Goal: Navigation & Orientation: Go to known website

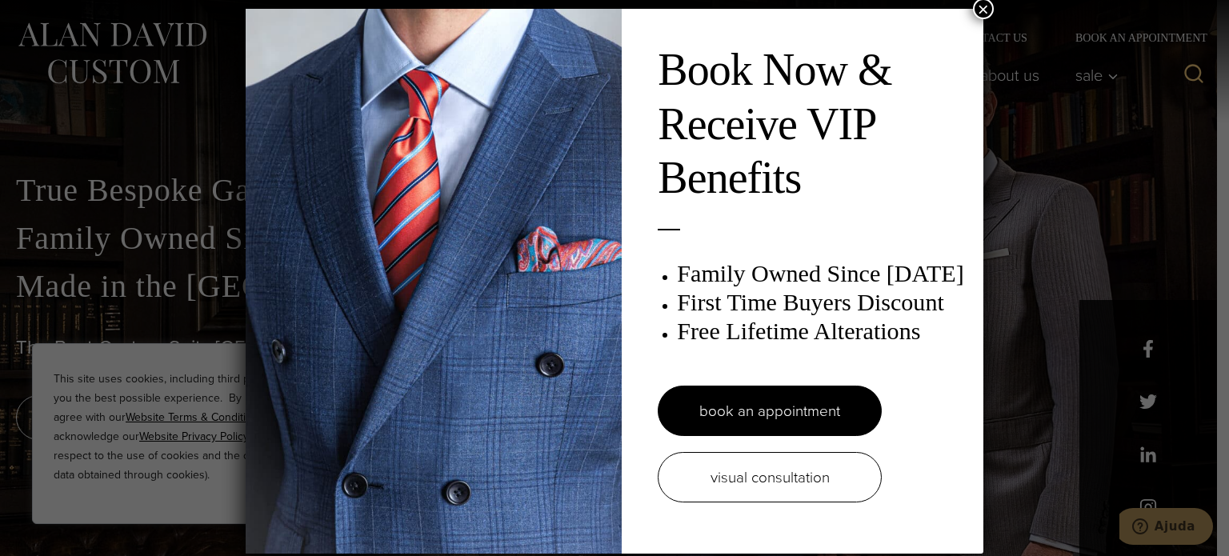
click at [975, 10] on button "×" at bounding box center [983, 8] width 21 height 21
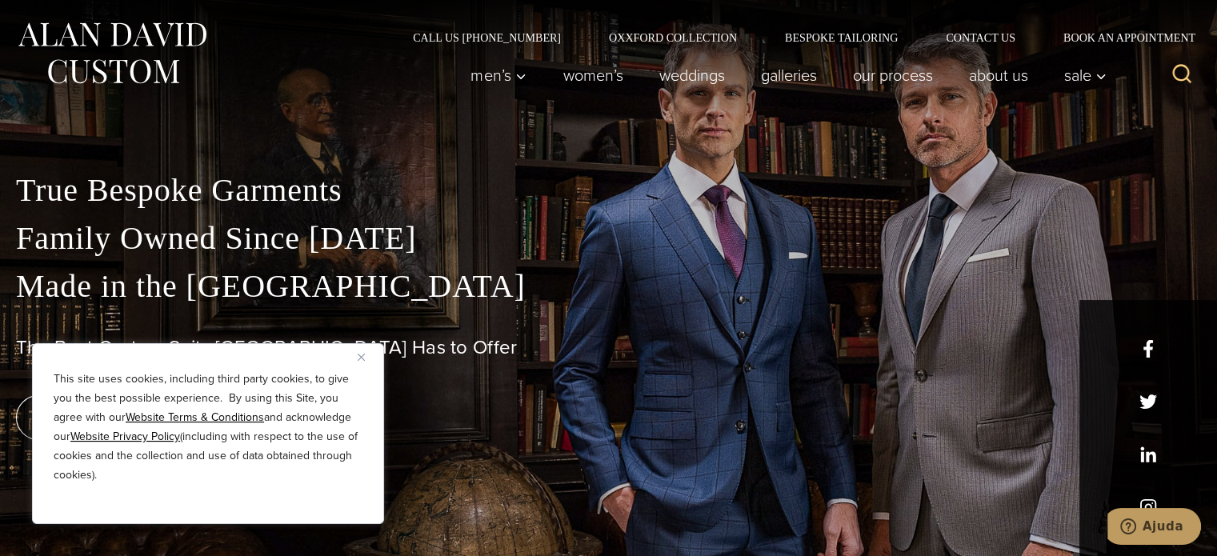
click at [1151, 499] on div "True Bespoke Garments Family Owned Since [DATE] Made in [GEOGRAPHIC_DATA] The B…" at bounding box center [608, 361] width 1217 height 390
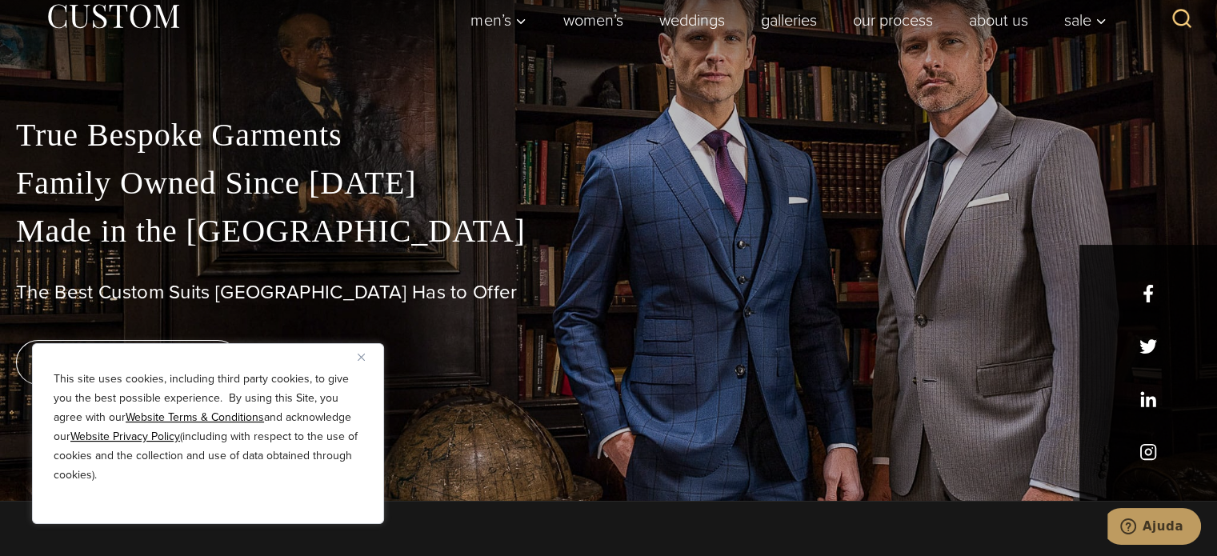
scroll to position [80, 0]
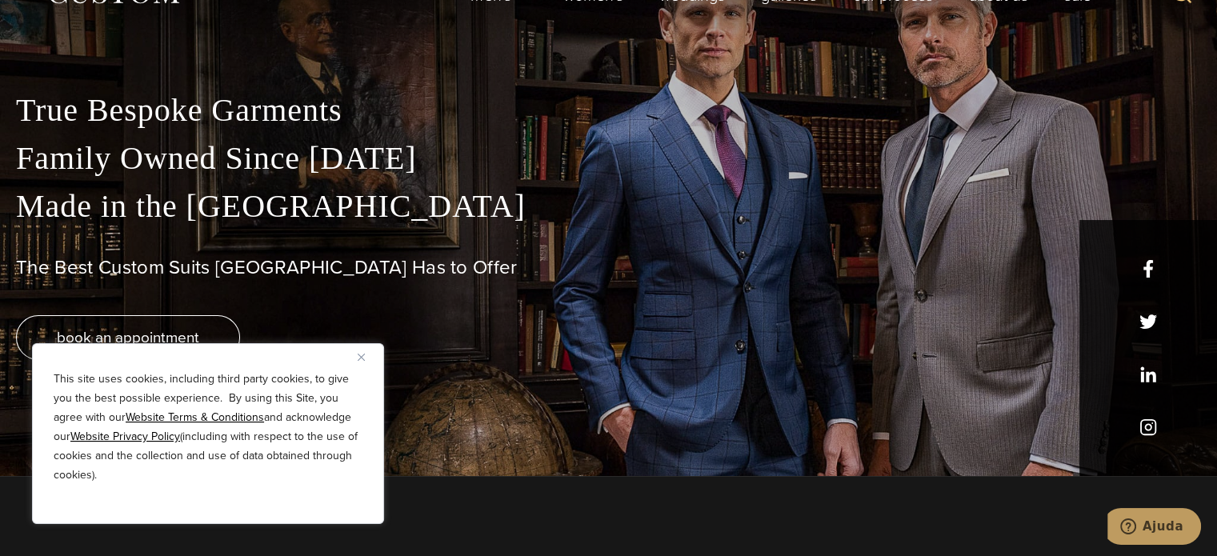
click at [1145, 422] on div "True Bespoke Garments Family Owned Since [DATE] Made in [GEOGRAPHIC_DATA] The B…" at bounding box center [608, 281] width 1217 height 390
click at [1141, 274] on h1 "The Best Custom Suits [GEOGRAPHIC_DATA] Has to Offer" at bounding box center [608, 267] width 1185 height 23
click at [1143, 272] on h1 "The Best Custom Suits [GEOGRAPHIC_DATA] Has to Offer" at bounding box center [608, 267] width 1185 height 23
click at [1145, 270] on h1 "The Best Custom Suits [GEOGRAPHIC_DATA] Has to Offer" at bounding box center [608, 267] width 1185 height 23
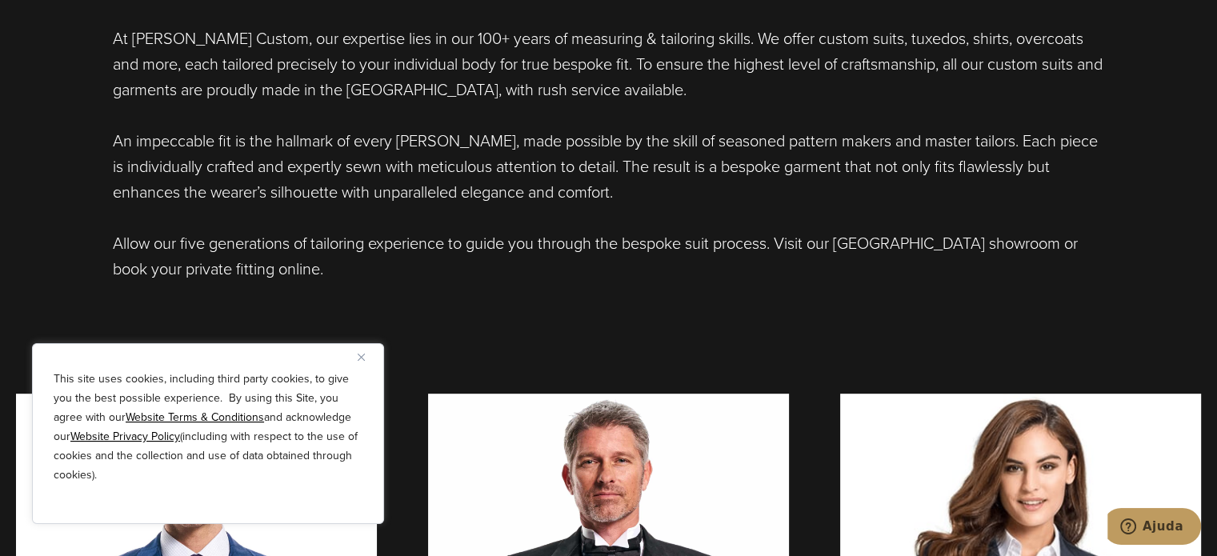
scroll to position [960, 0]
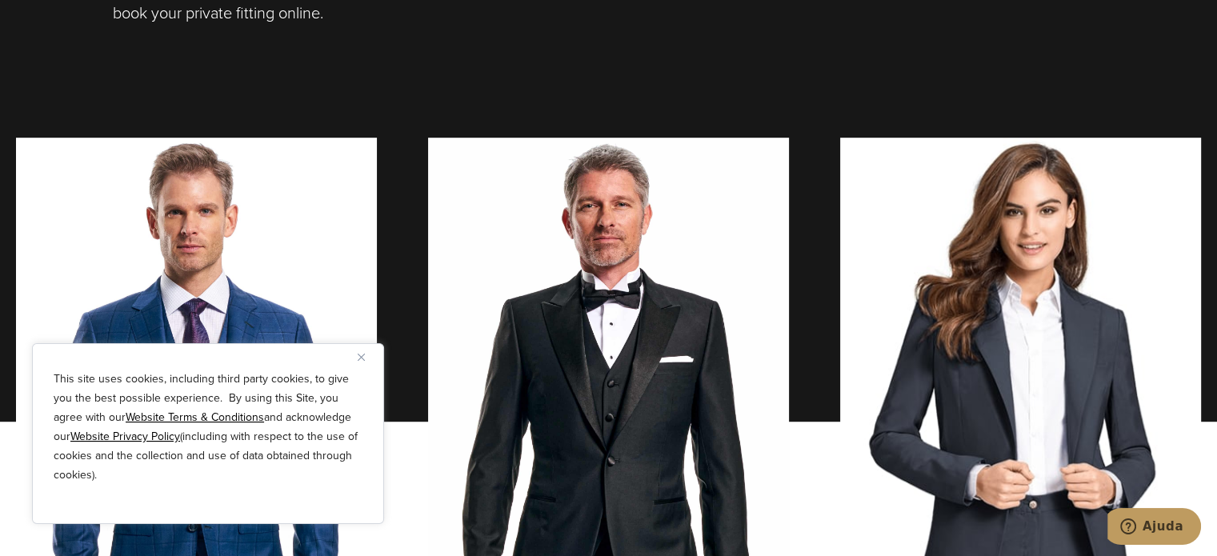
click at [362, 361] on button "Close" at bounding box center [367, 356] width 19 height 19
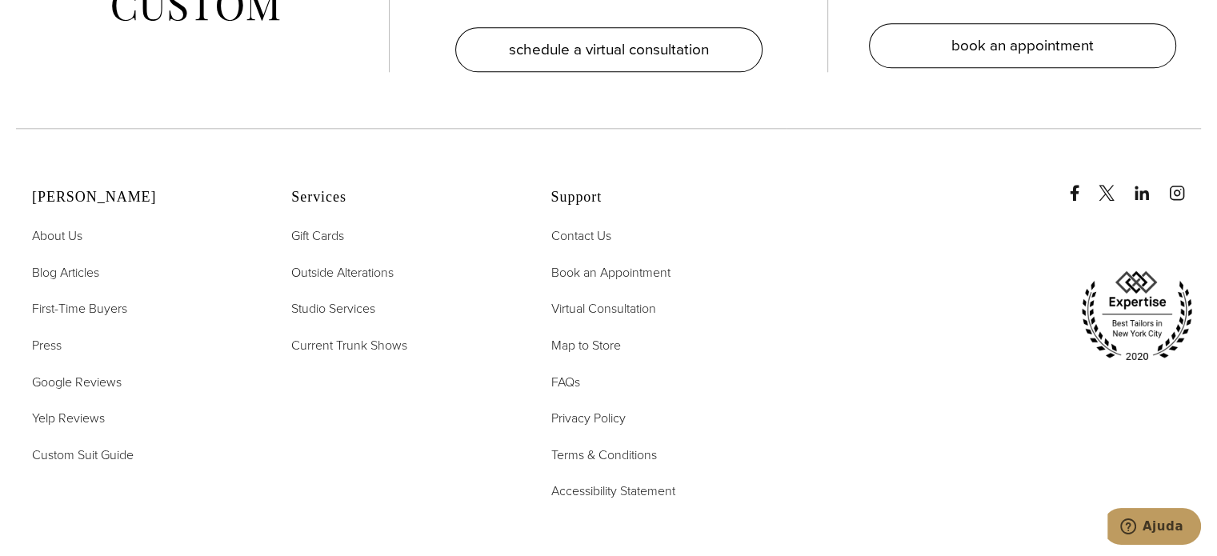
scroll to position [7895, 0]
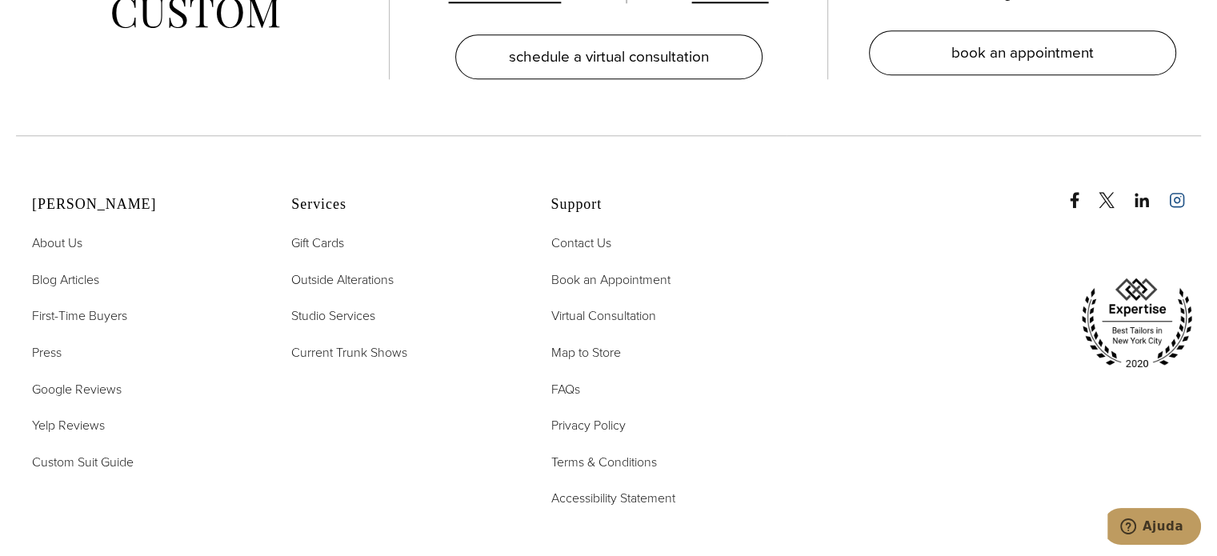
click at [1177, 197] on icon "instagram" at bounding box center [1177, 200] width 6 height 6
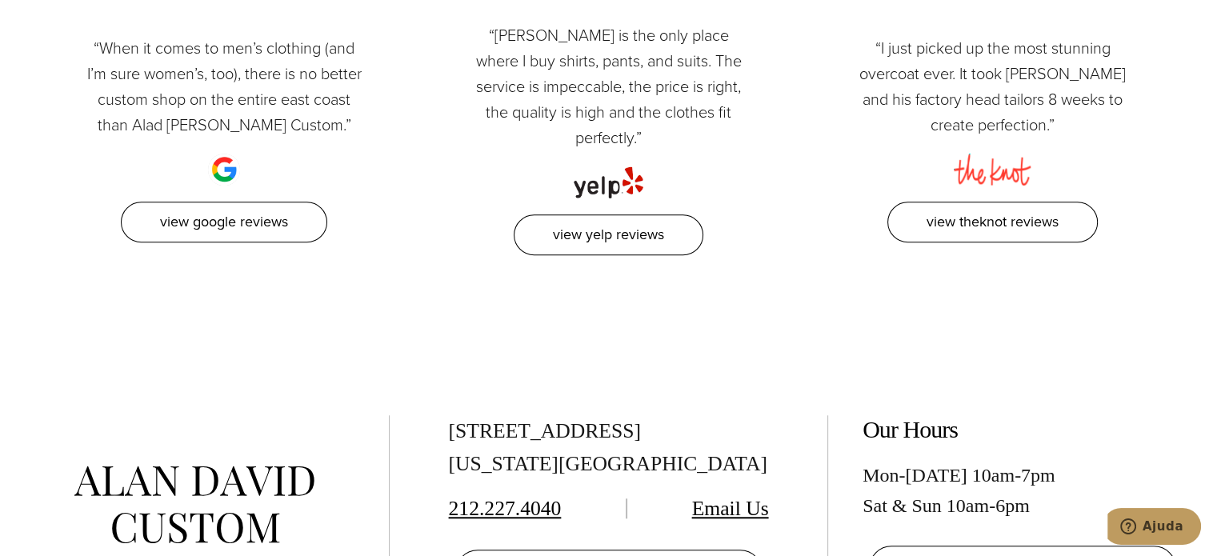
scroll to position [7638, 0]
